Goal: Find contact information: Find contact information

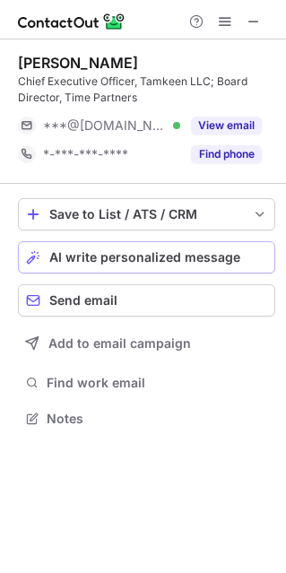
scroll to position [405, 286]
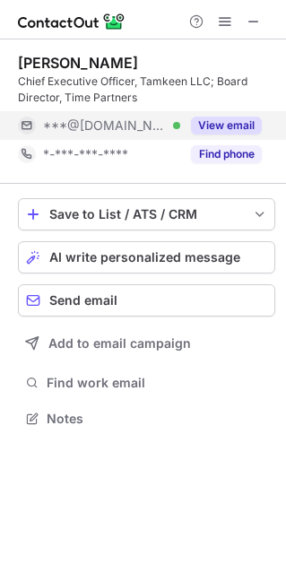
click at [243, 127] on button "View email" at bounding box center [226, 125] width 71 height 18
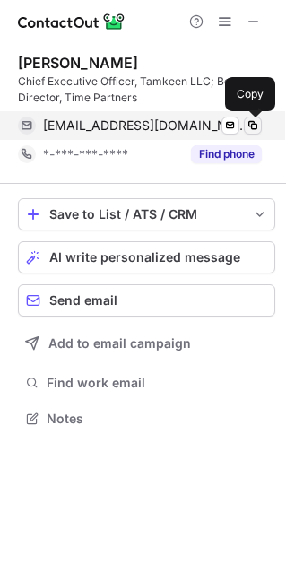
click at [254, 129] on span at bounding box center [253, 125] width 14 height 14
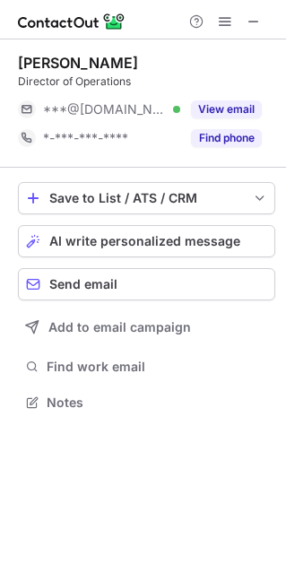
scroll to position [389, 286]
